Goal: Task Accomplishment & Management: Manage account settings

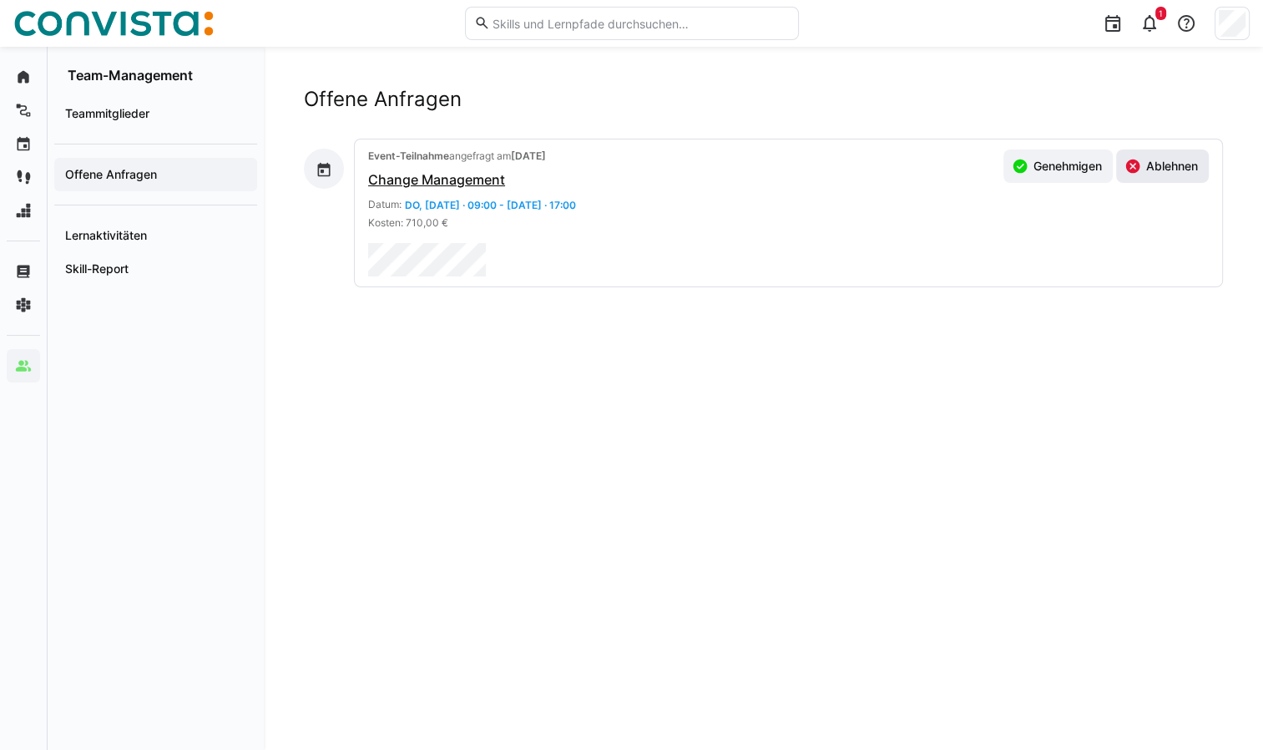
click at [1127, 165] on eds-icon at bounding box center [1133, 166] width 17 height 17
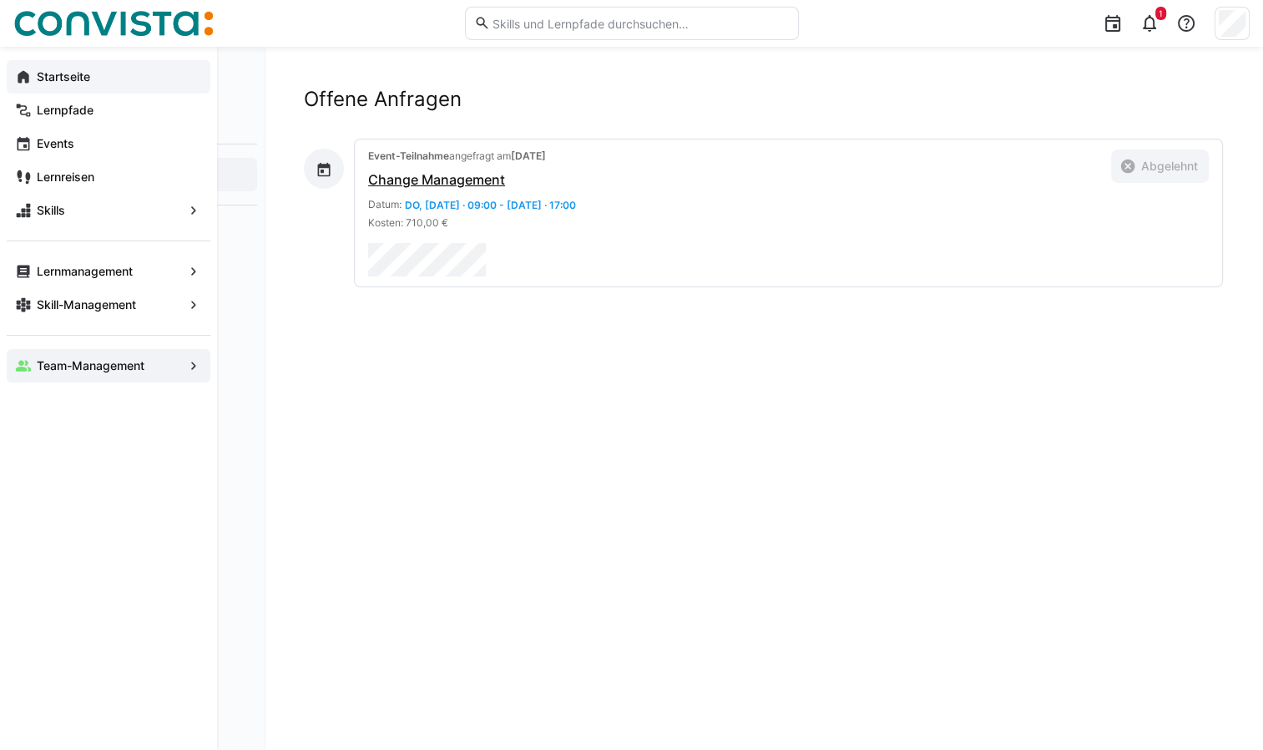
click at [0, 0] on app-navigation-label "Startseite" at bounding box center [0, 0] width 0 height 0
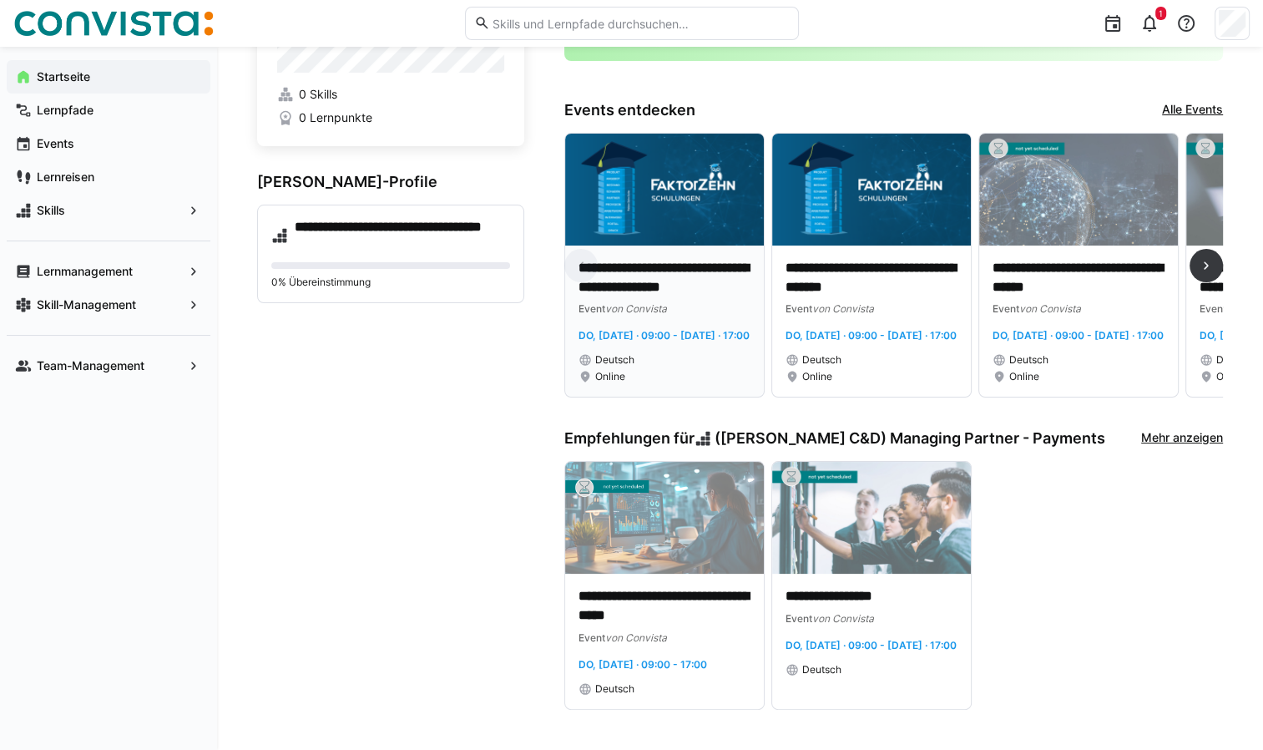
scroll to position [130, 0]
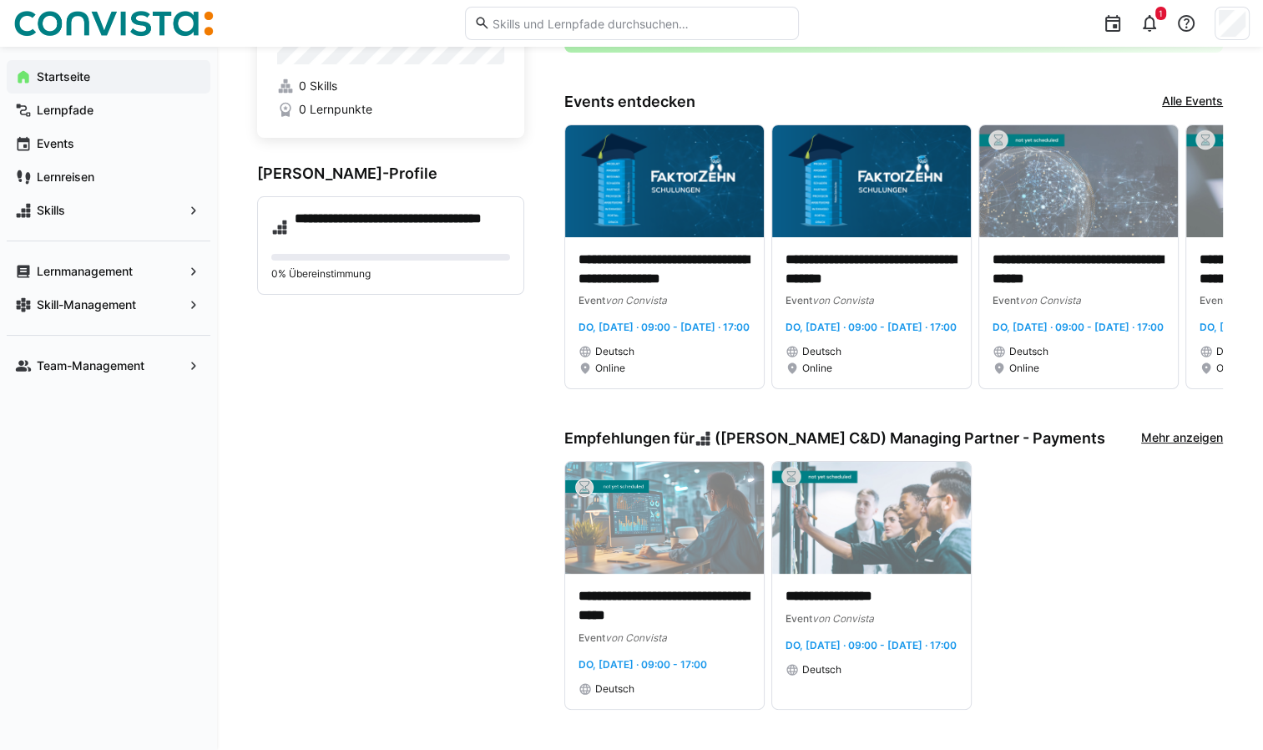
click at [1191, 436] on link "Mehr anzeigen" at bounding box center [1182, 438] width 82 height 18
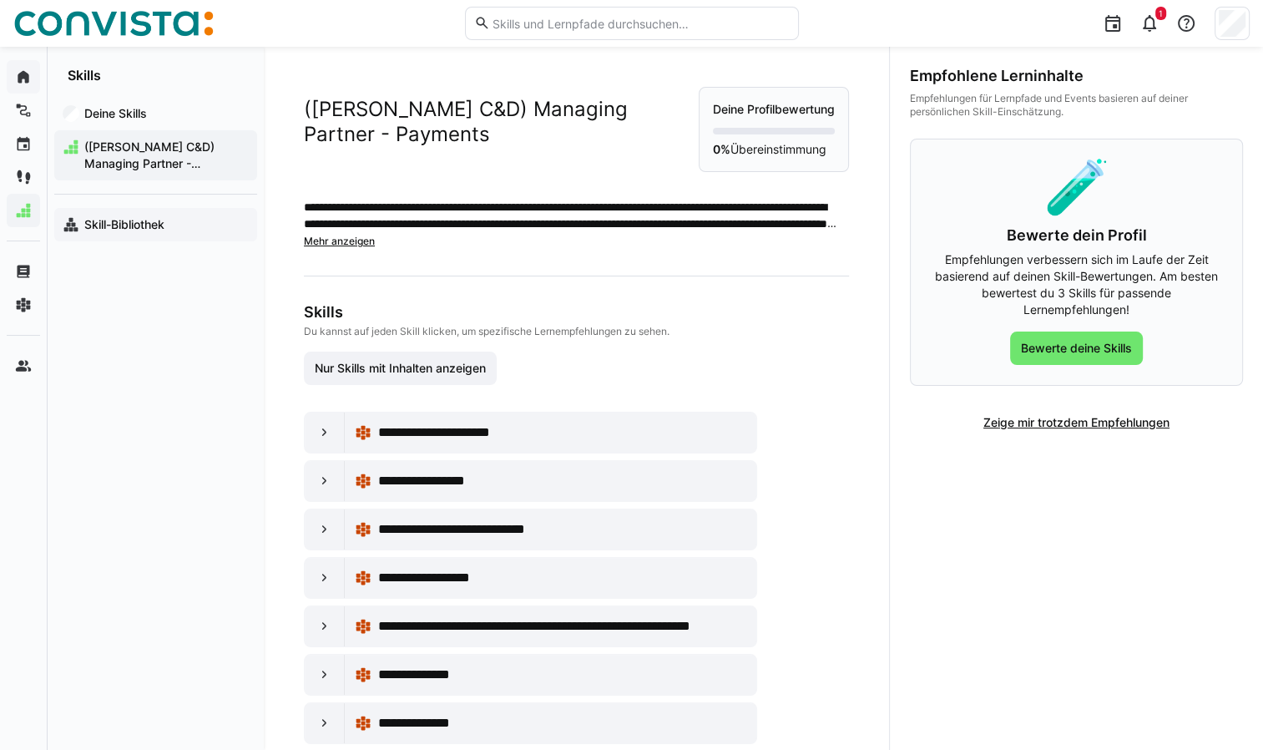
click at [0, 0] on app-navigation-label "Skill-Bibliothek" at bounding box center [0, 0] width 0 height 0
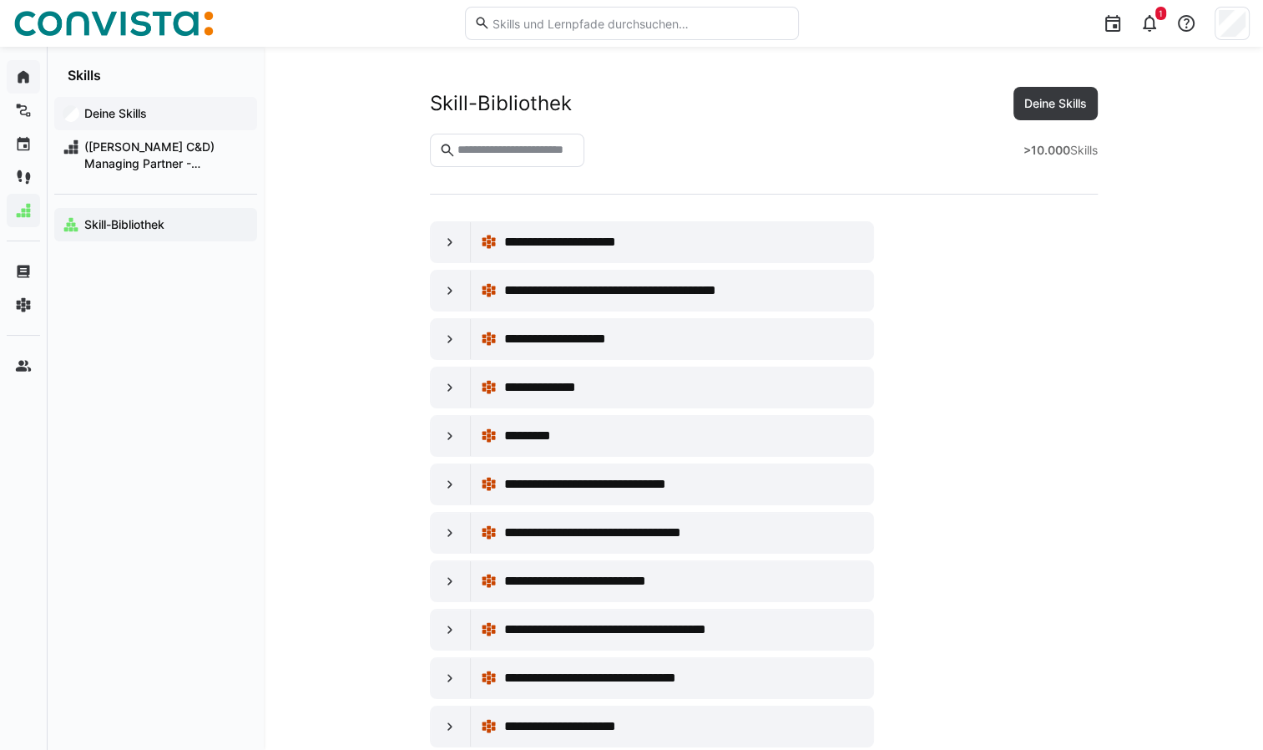
click at [0, 0] on app-navigation-label "Deine Skills" at bounding box center [0, 0] width 0 height 0
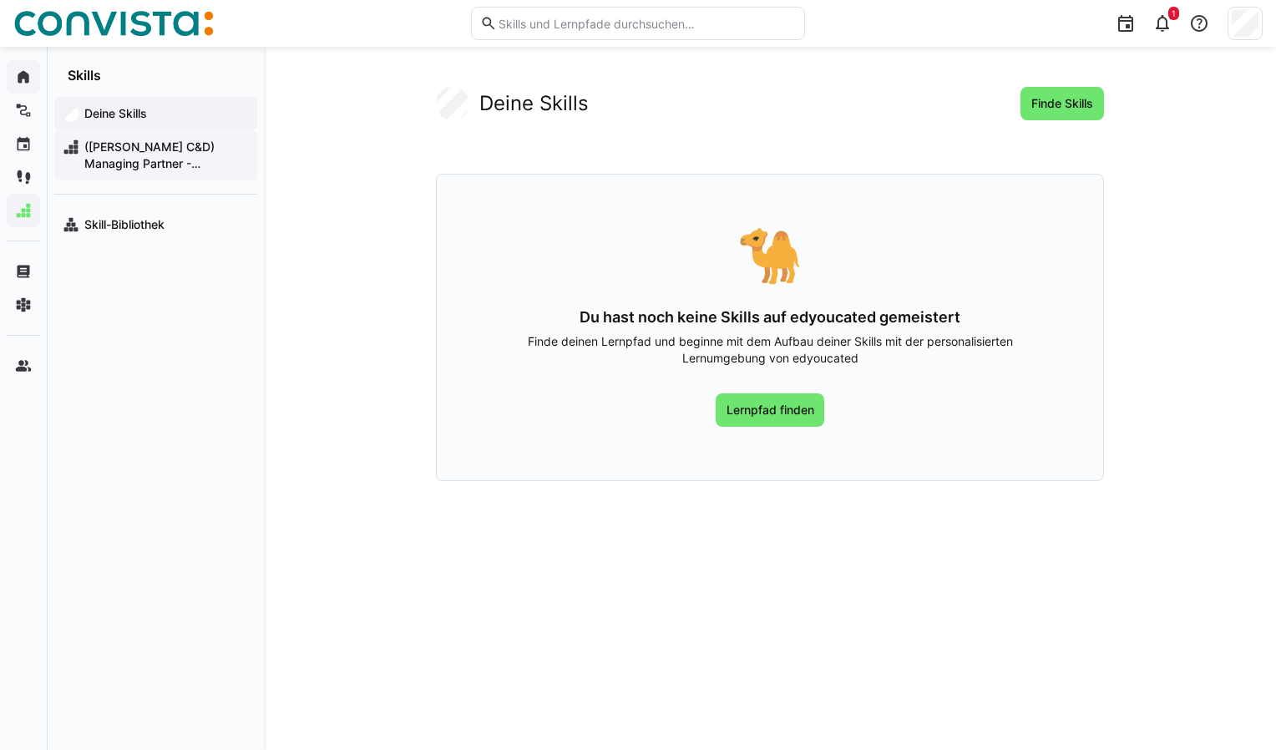
click at [117, 158] on span "([PERSON_NAME] C&D) Managing Partner - Payments" at bounding box center [165, 155] width 167 height 33
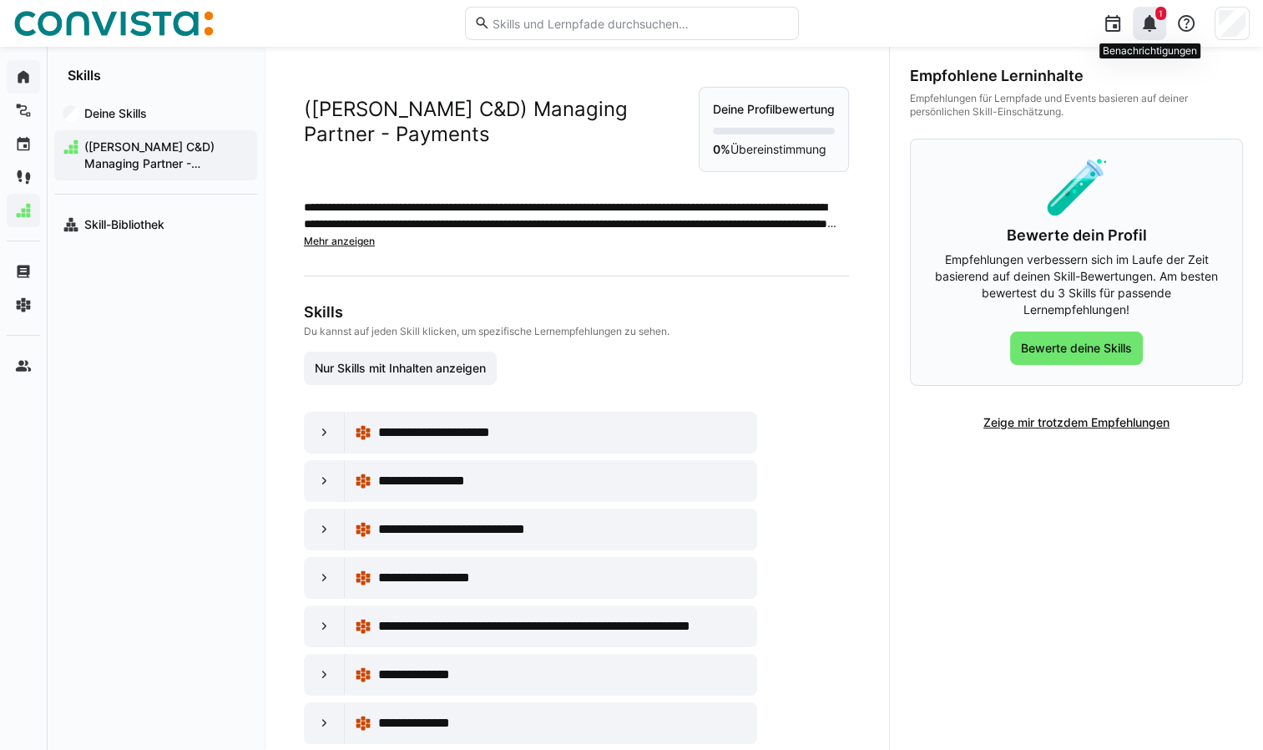
click at [1146, 28] on eds-icon at bounding box center [1150, 23] width 20 height 20
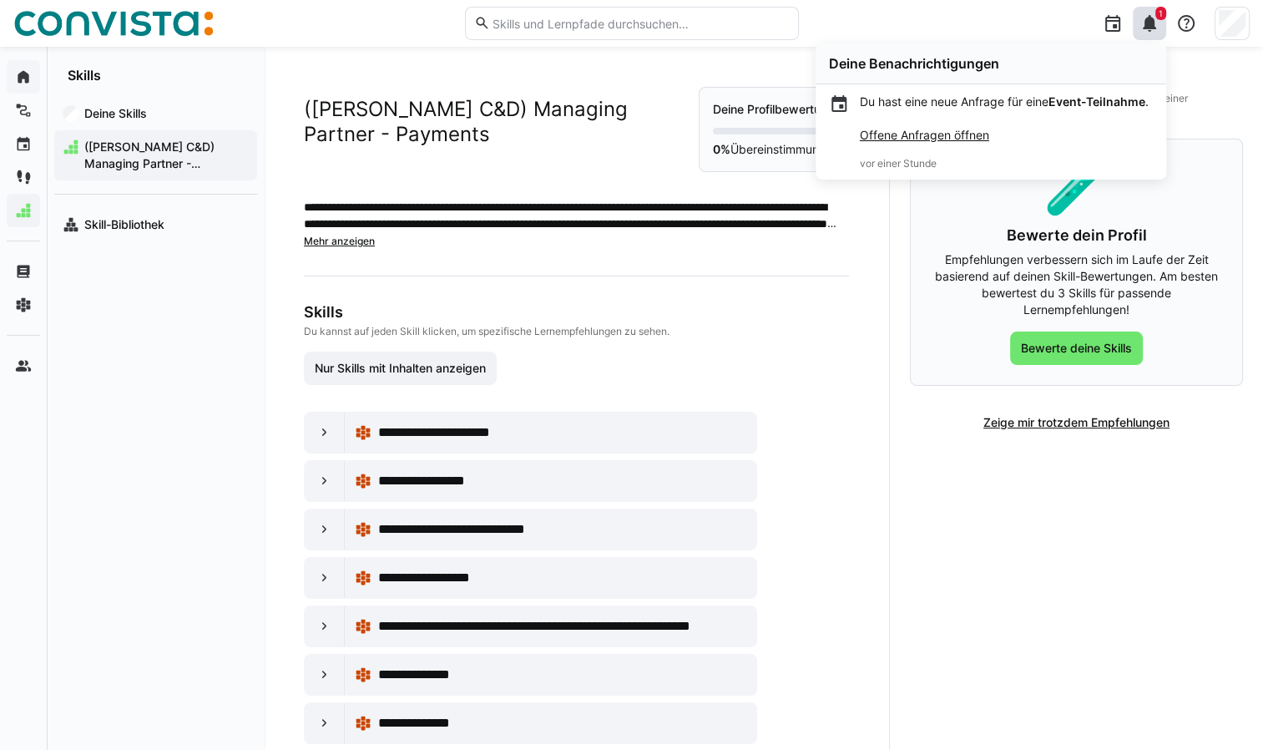
click at [945, 136] on link "Offene Anfragen öffnen" at bounding box center [924, 135] width 129 height 14
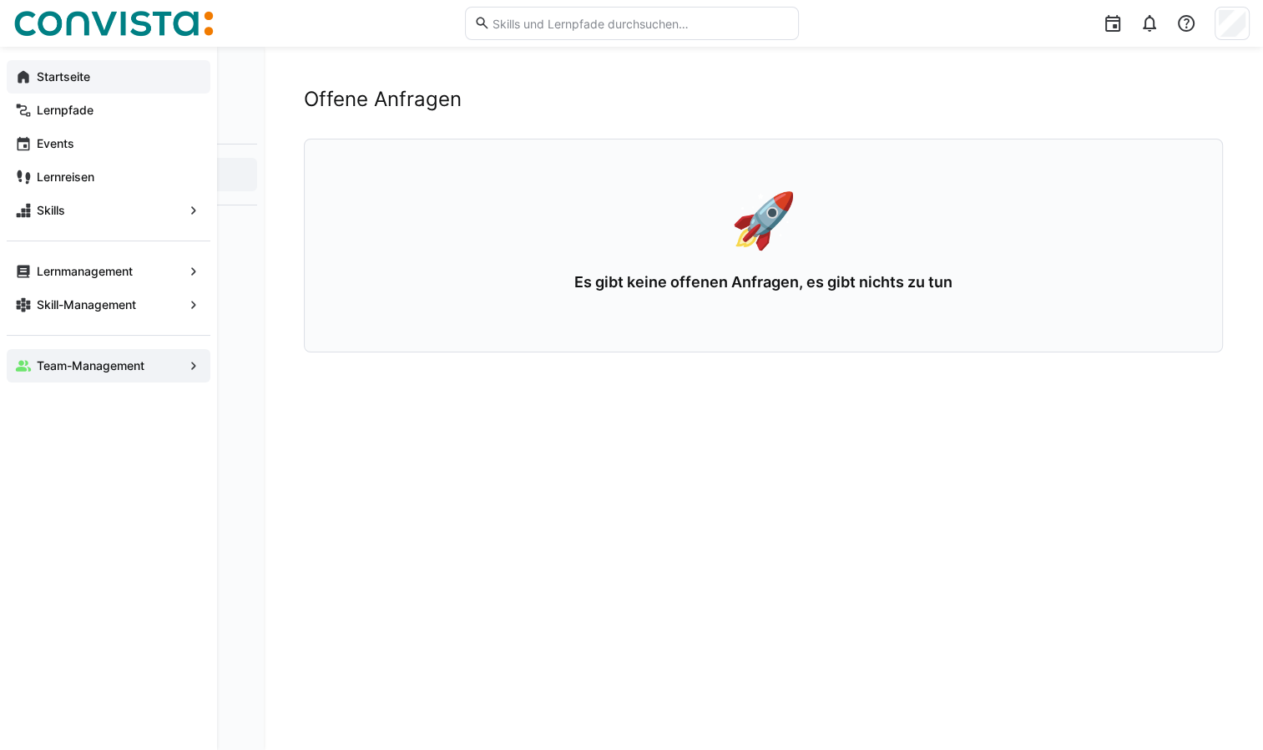
click at [0, 0] on app-navigation-label "Startseite" at bounding box center [0, 0] width 0 height 0
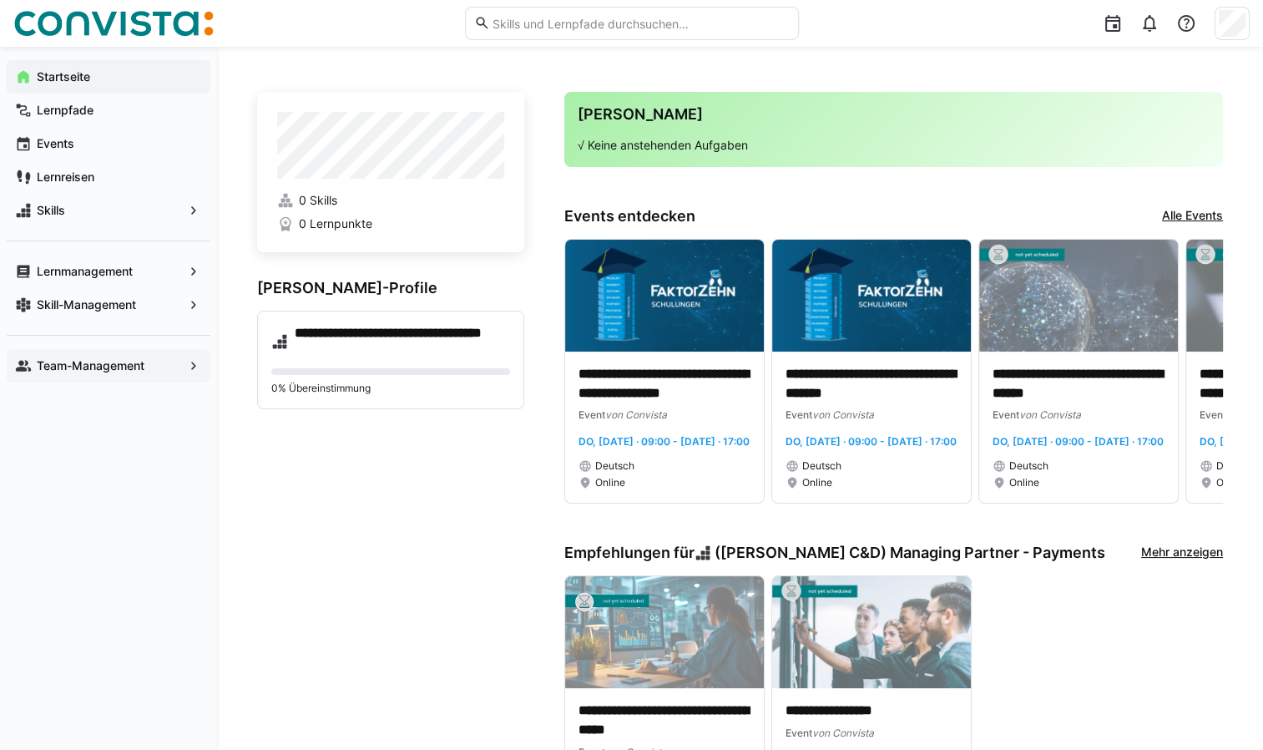
click at [0, 0] on app-navigation-label "Team-Management" at bounding box center [0, 0] width 0 height 0
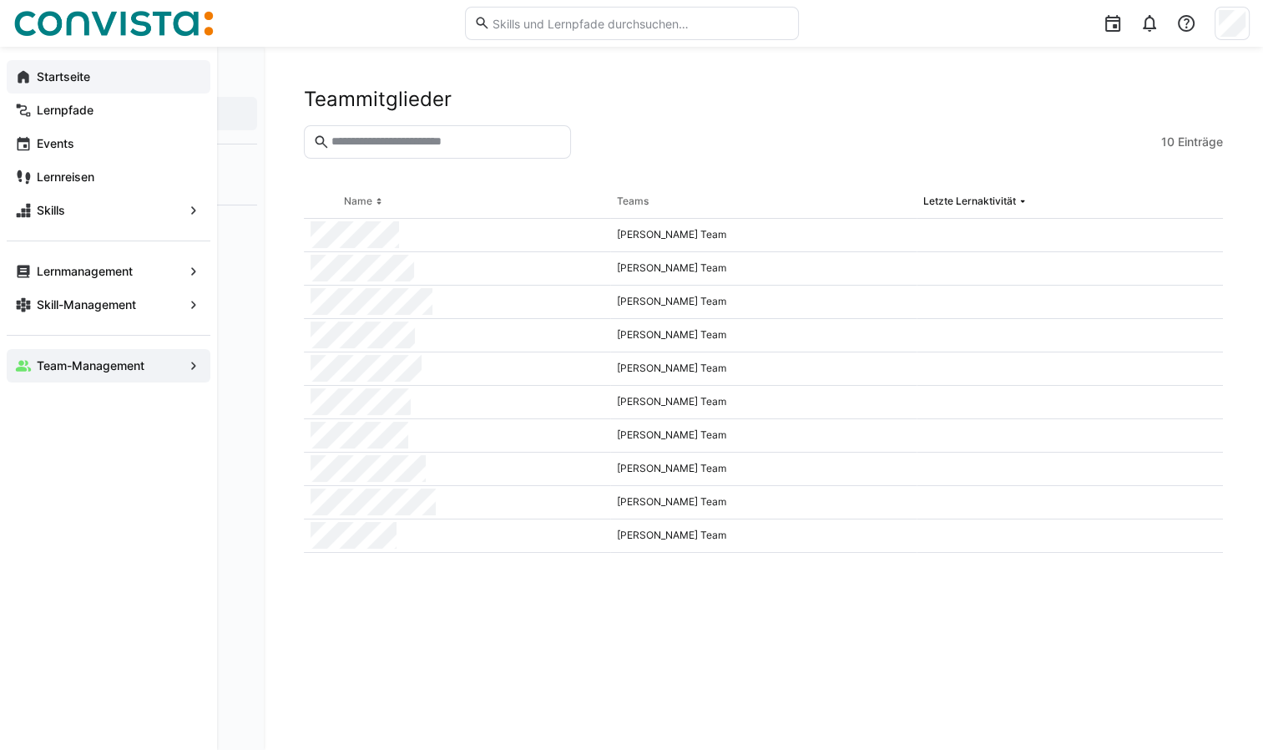
click at [0, 0] on app-navigation-label "Startseite" at bounding box center [0, 0] width 0 height 0
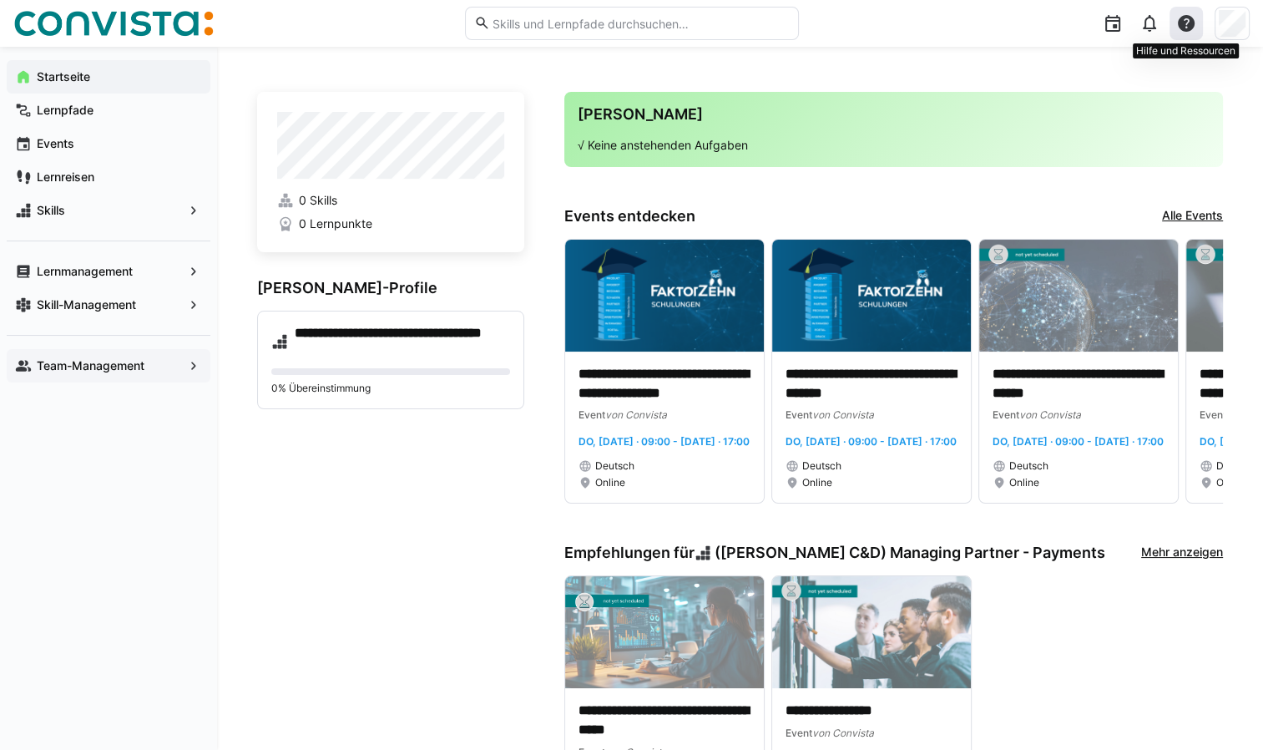
click at [1184, 25] on eds-icon at bounding box center [1186, 23] width 20 height 20
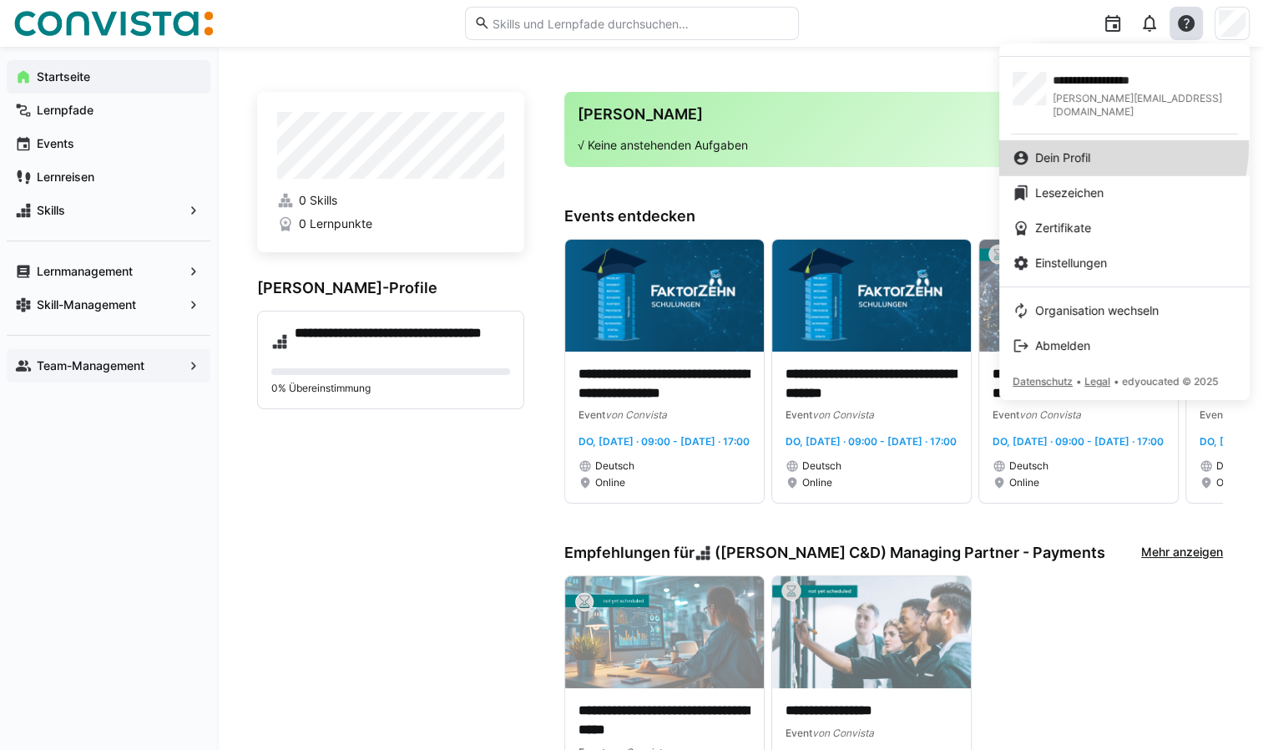
click at [1105, 140] on link "Dein Profil" at bounding box center [1124, 157] width 250 height 35
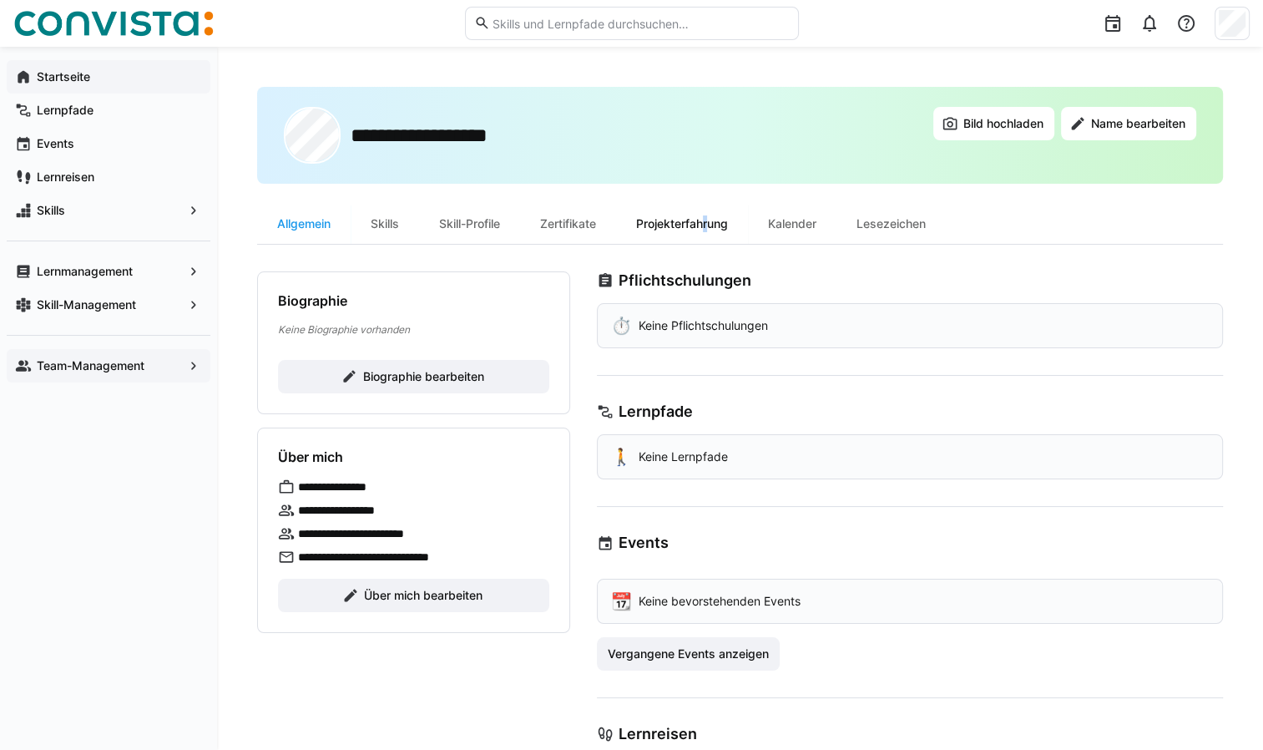
click at [709, 220] on div "Projekterfahrung" at bounding box center [682, 224] width 132 height 40
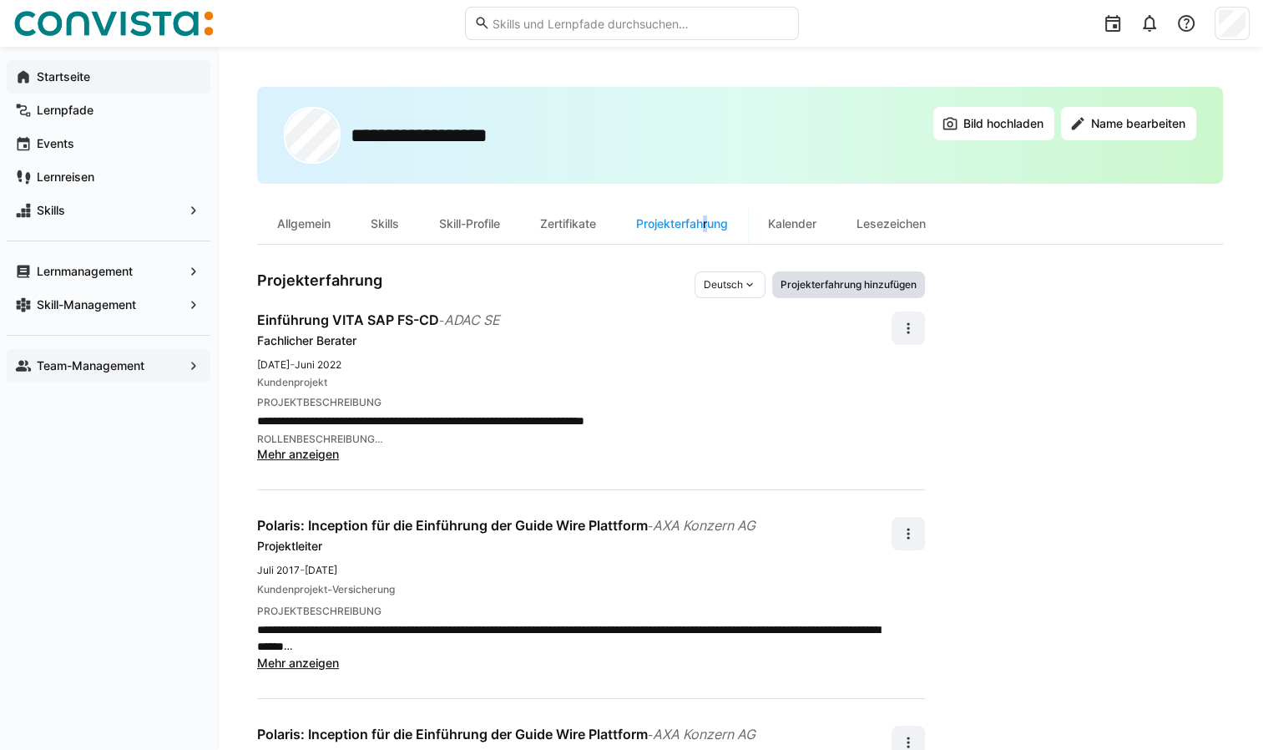
click at [879, 282] on span "Projekterfahrung hinzufügen" at bounding box center [848, 284] width 139 height 13
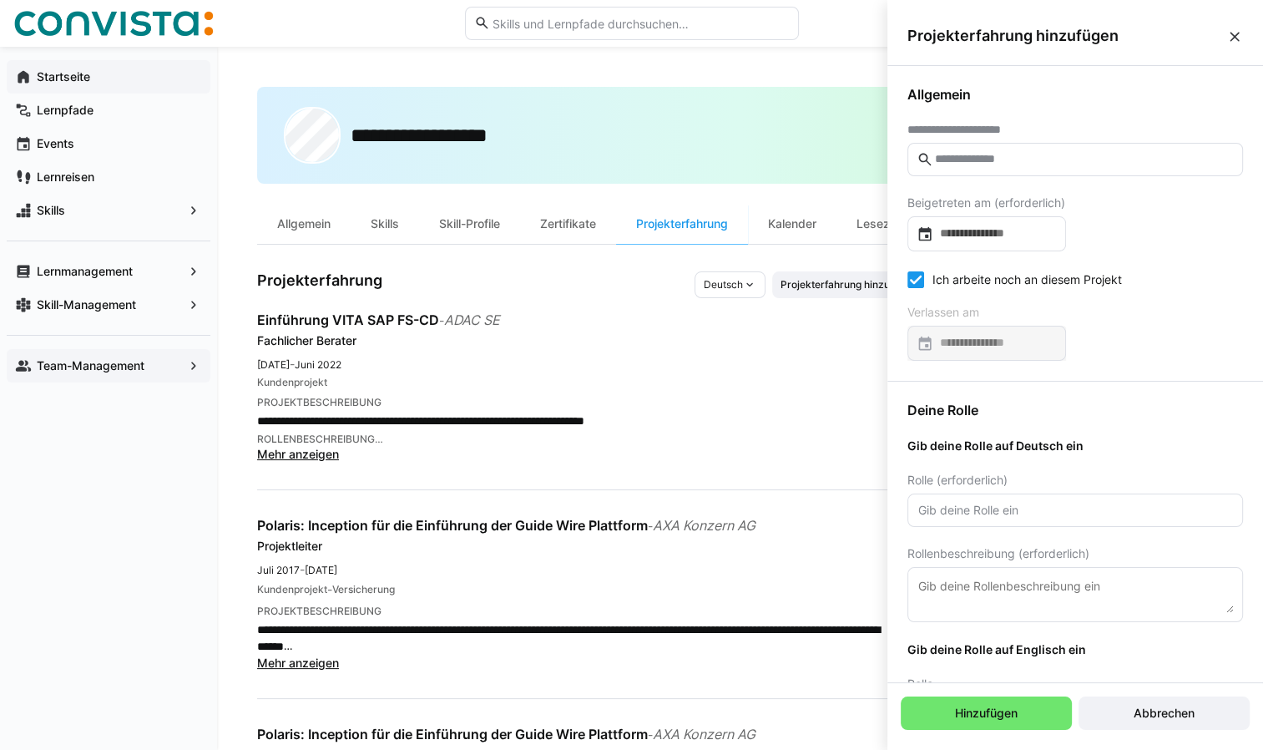
click at [984, 147] on eds-input at bounding box center [1076, 159] width 336 height 33
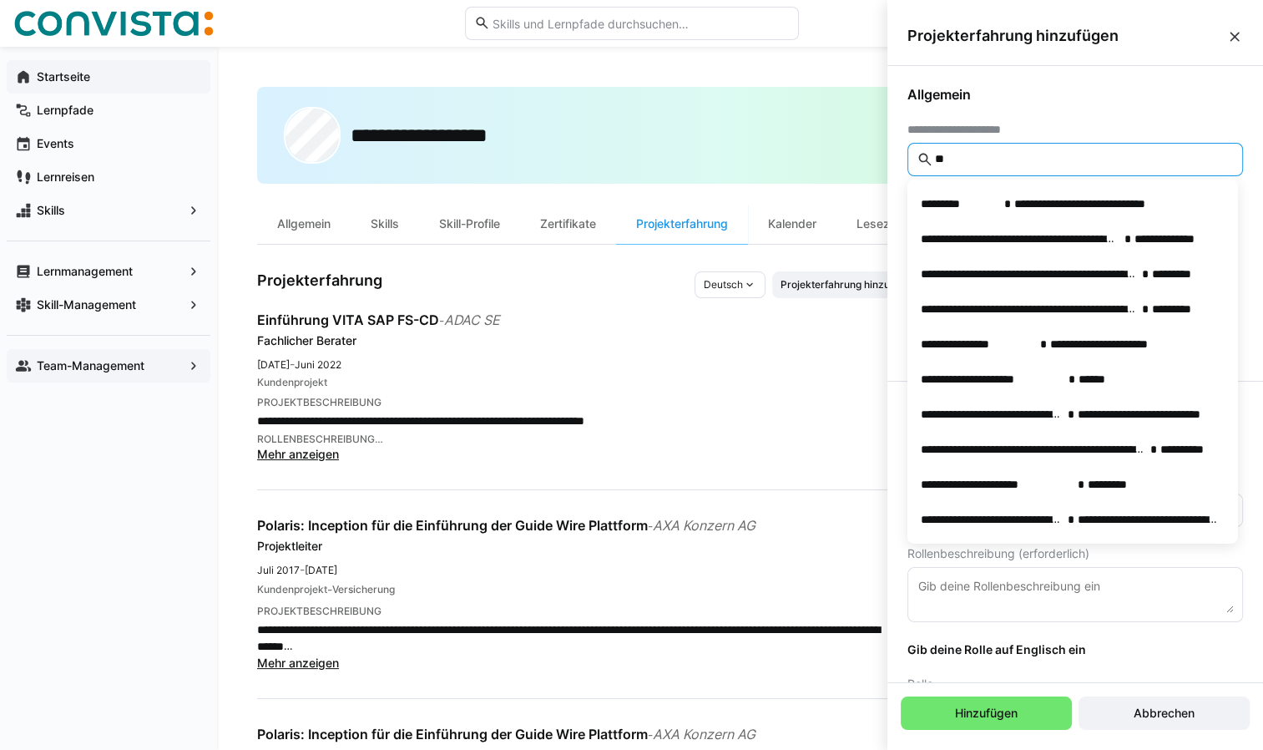
type input "*"
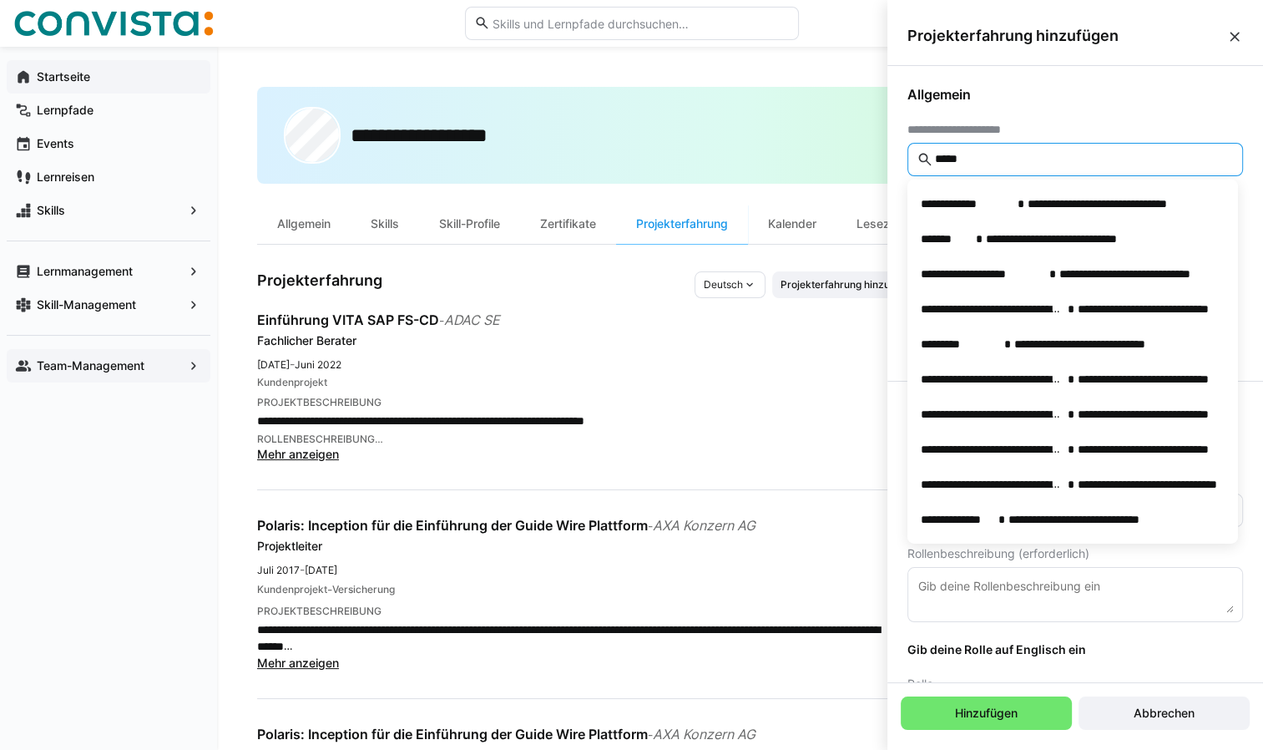
type input "*****"
click at [1235, 35] on eds-icon at bounding box center [1234, 36] width 17 height 17
